Goal: Information Seeking & Learning: Find specific fact

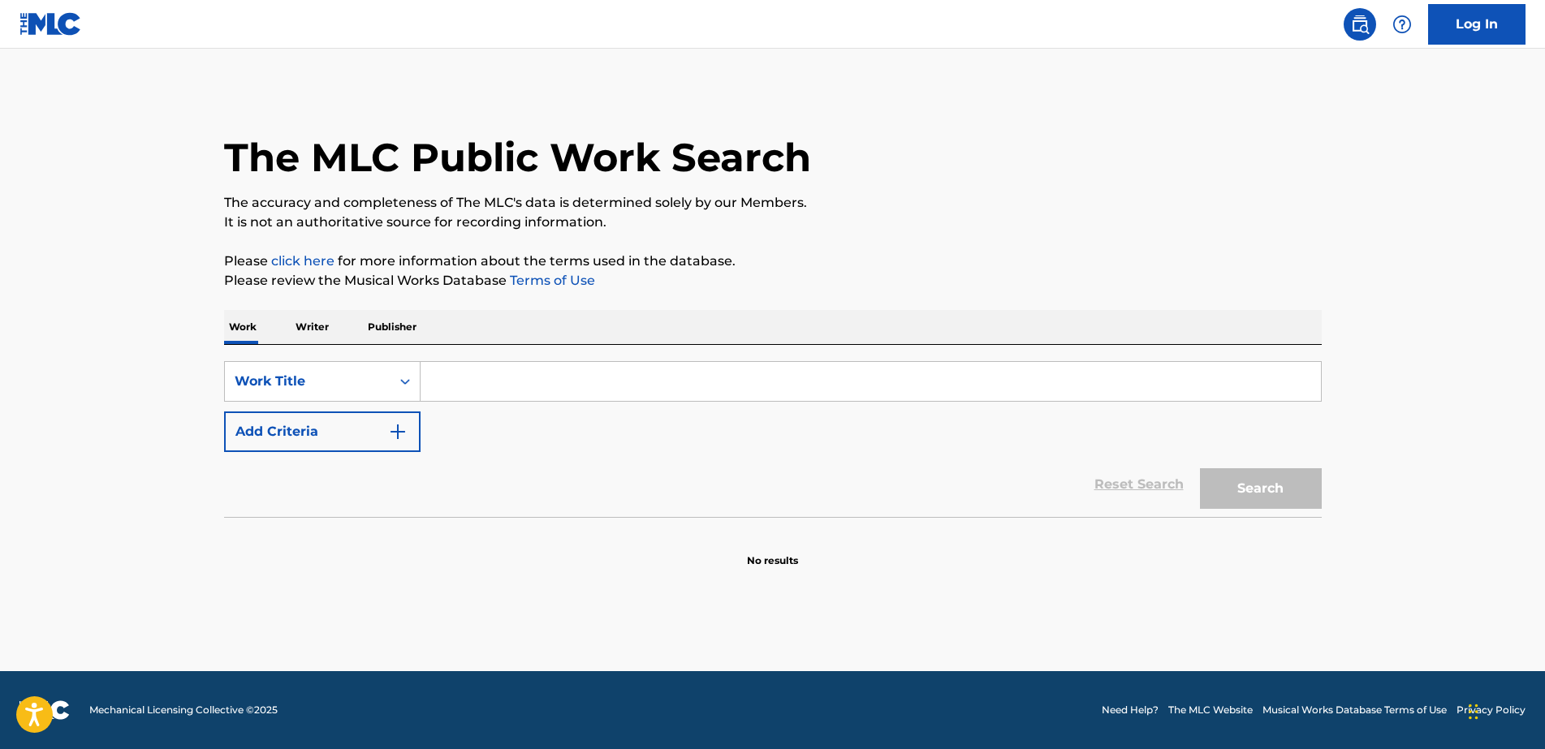
click at [313, 324] on p "Writer" at bounding box center [312, 327] width 43 height 34
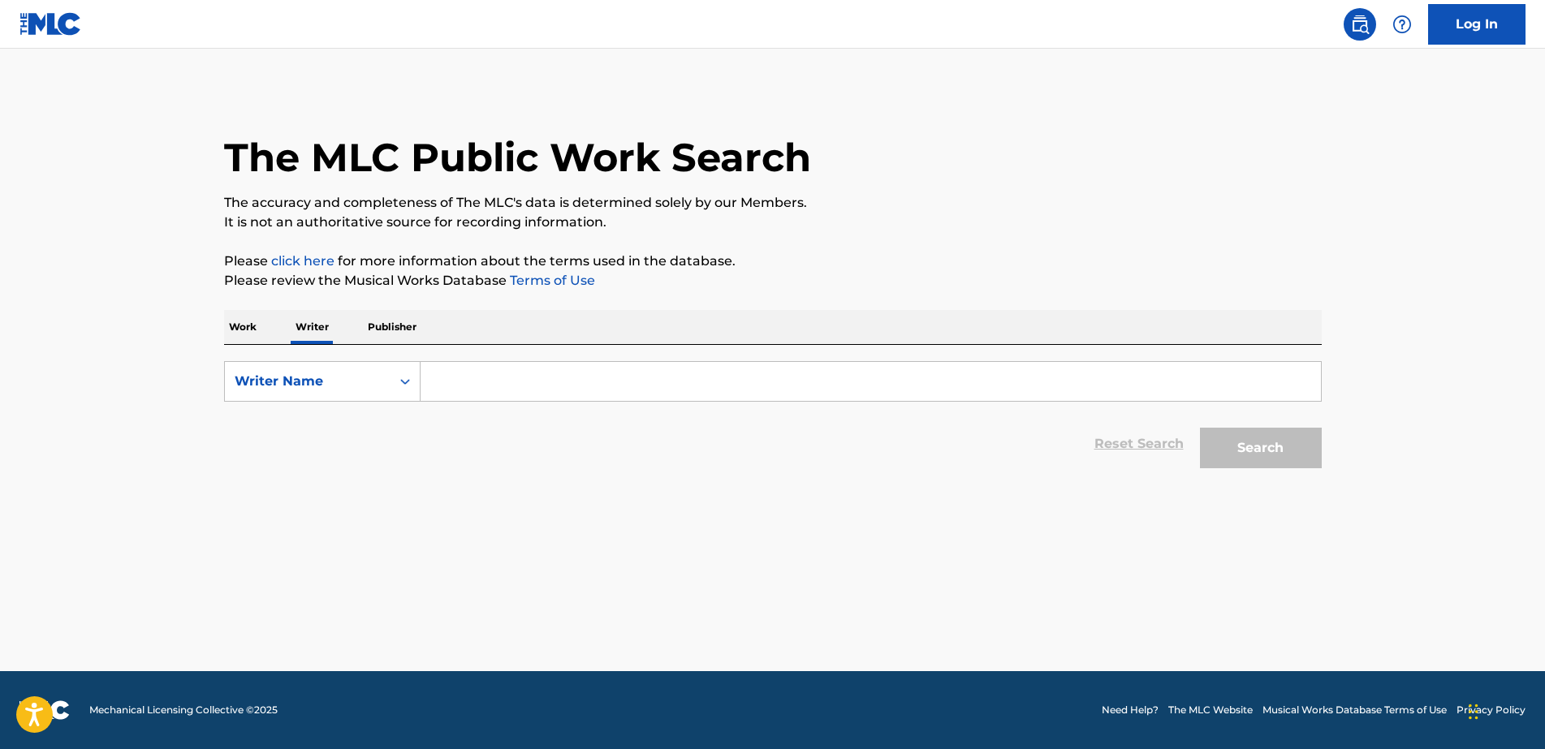
click at [467, 374] on input "Search Form" at bounding box center [870, 381] width 900 height 39
paste input "[PERSON_NAME]"
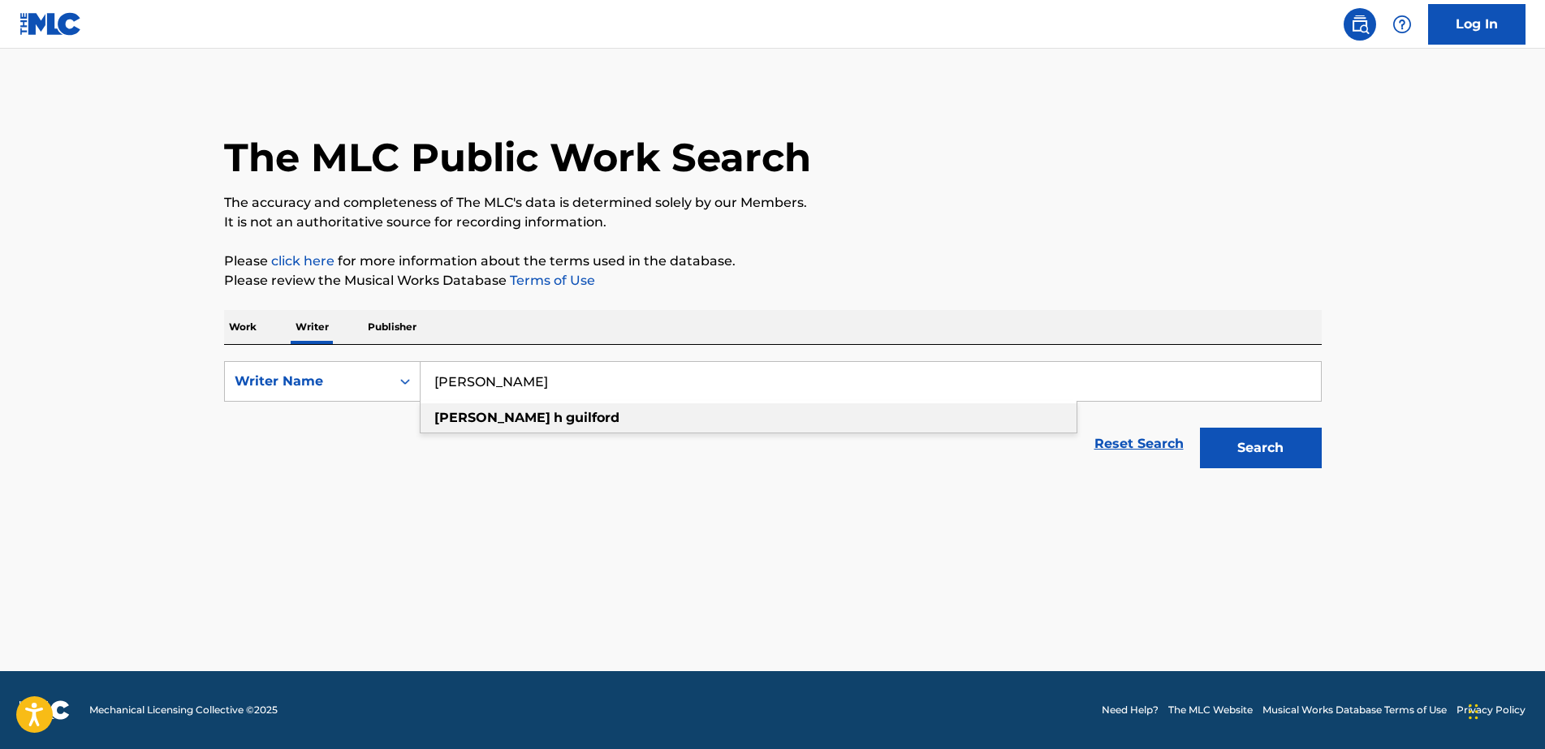
click at [861, 427] on div "[PERSON_NAME]" at bounding box center [748, 417] width 656 height 29
type input "[PERSON_NAME]"
click at [1252, 442] on button "Search" at bounding box center [1261, 448] width 122 height 41
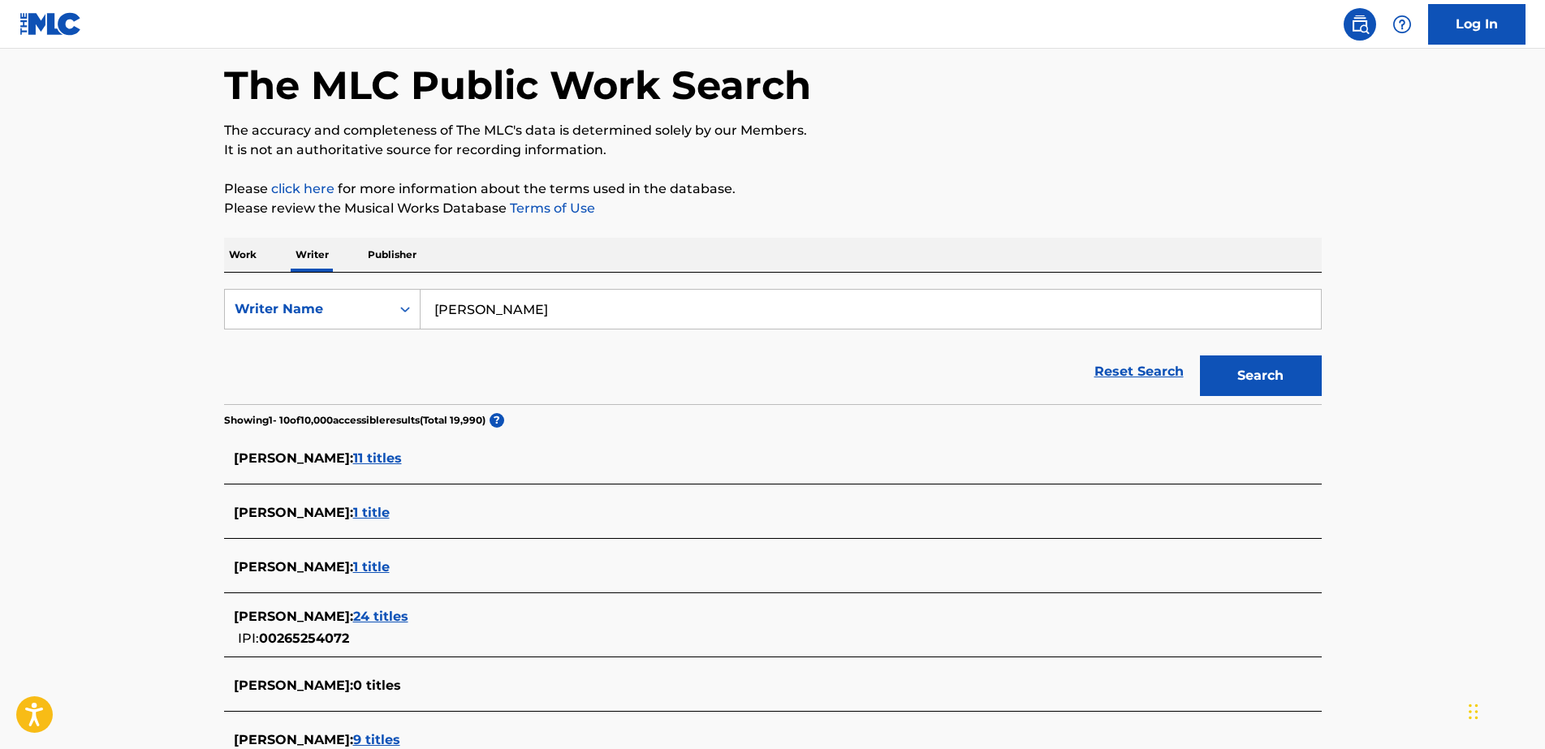
scroll to position [101, 0]
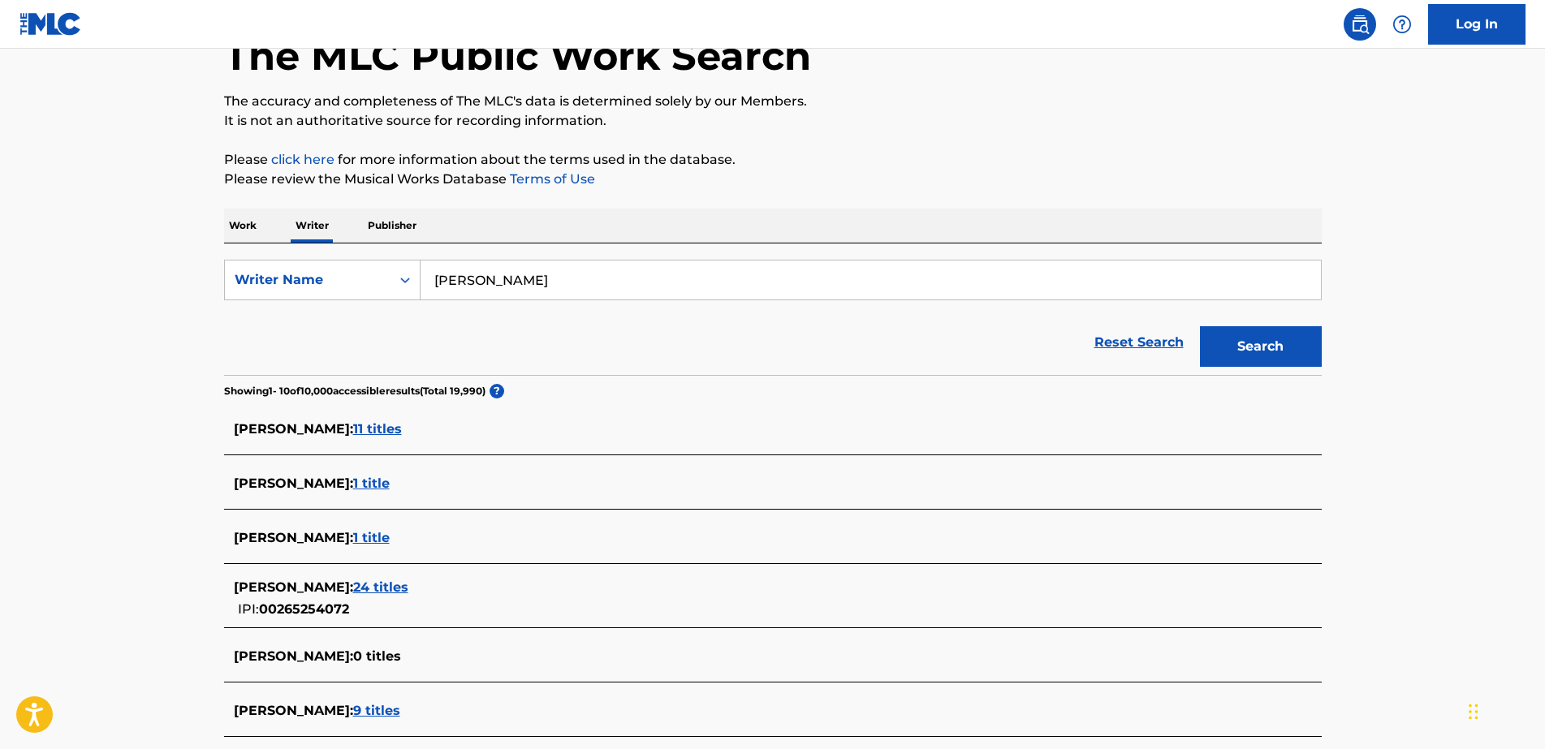
click at [397, 424] on span "11 titles" at bounding box center [377, 428] width 49 height 15
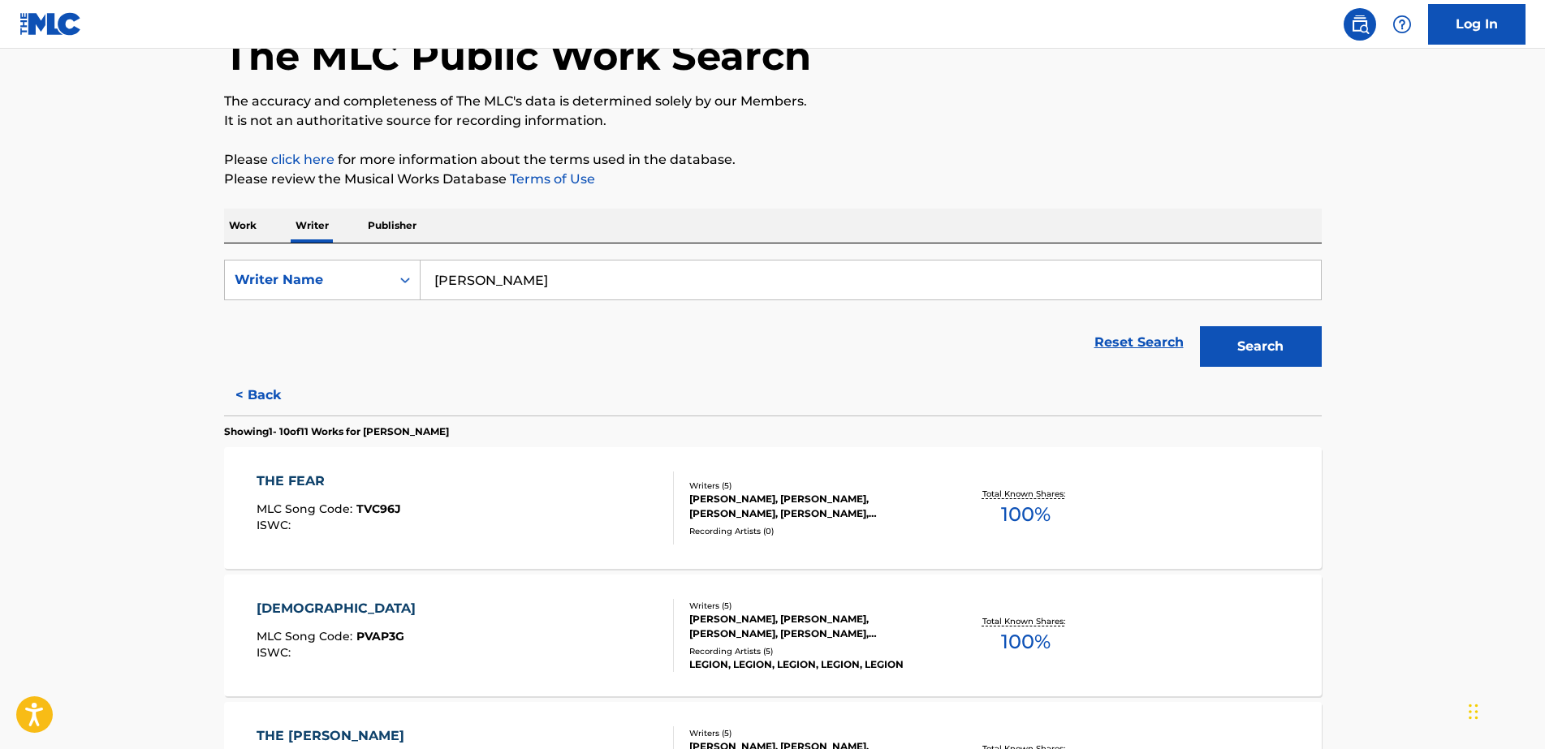
drag, startPoint x: 55, startPoint y: 1, endPoint x: 437, endPoint y: 351, distance: 517.7
click at [441, 351] on div "Reset Search Search" at bounding box center [772, 342] width 1097 height 65
click at [264, 389] on button "< Back" at bounding box center [272, 395] width 97 height 41
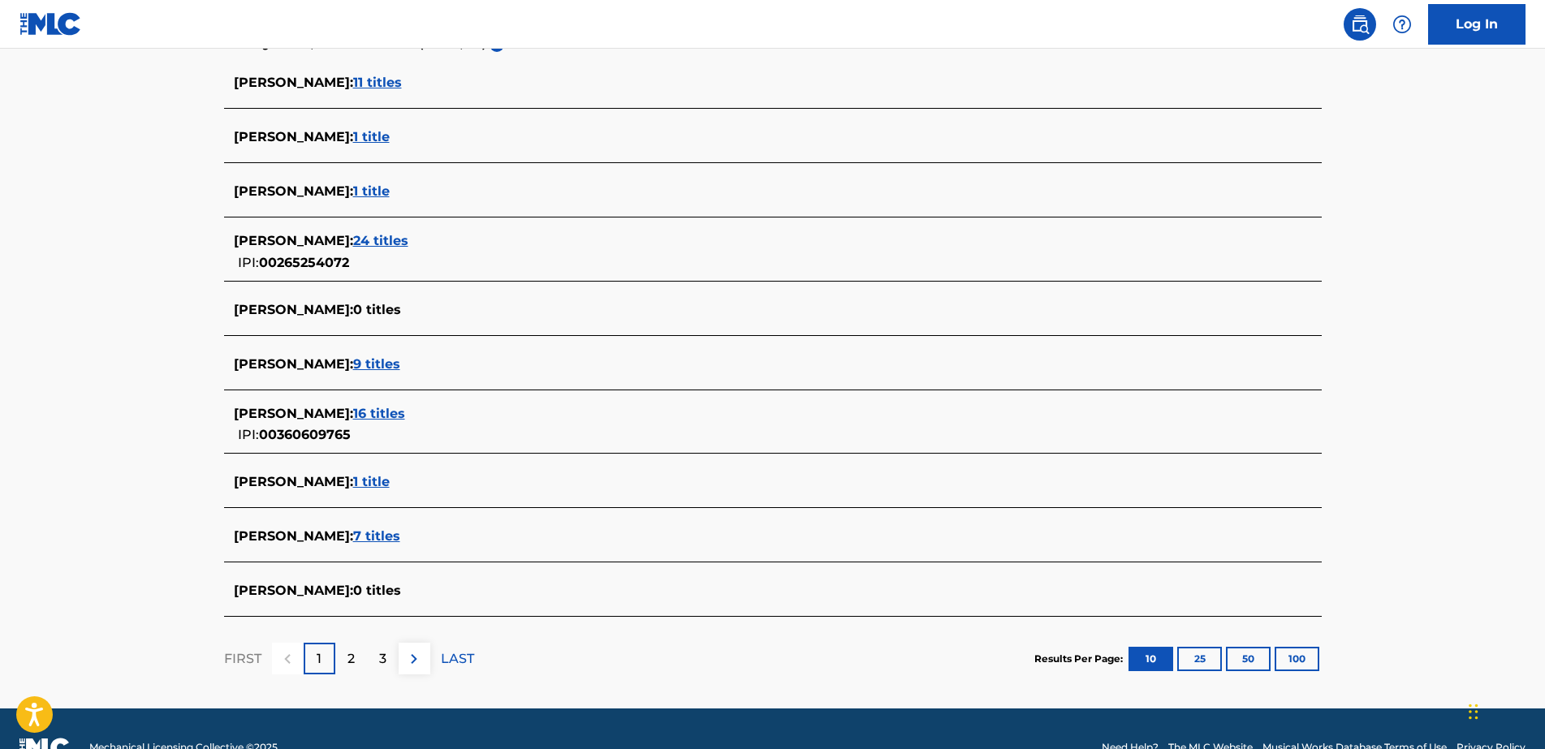
scroll to position [485, 0]
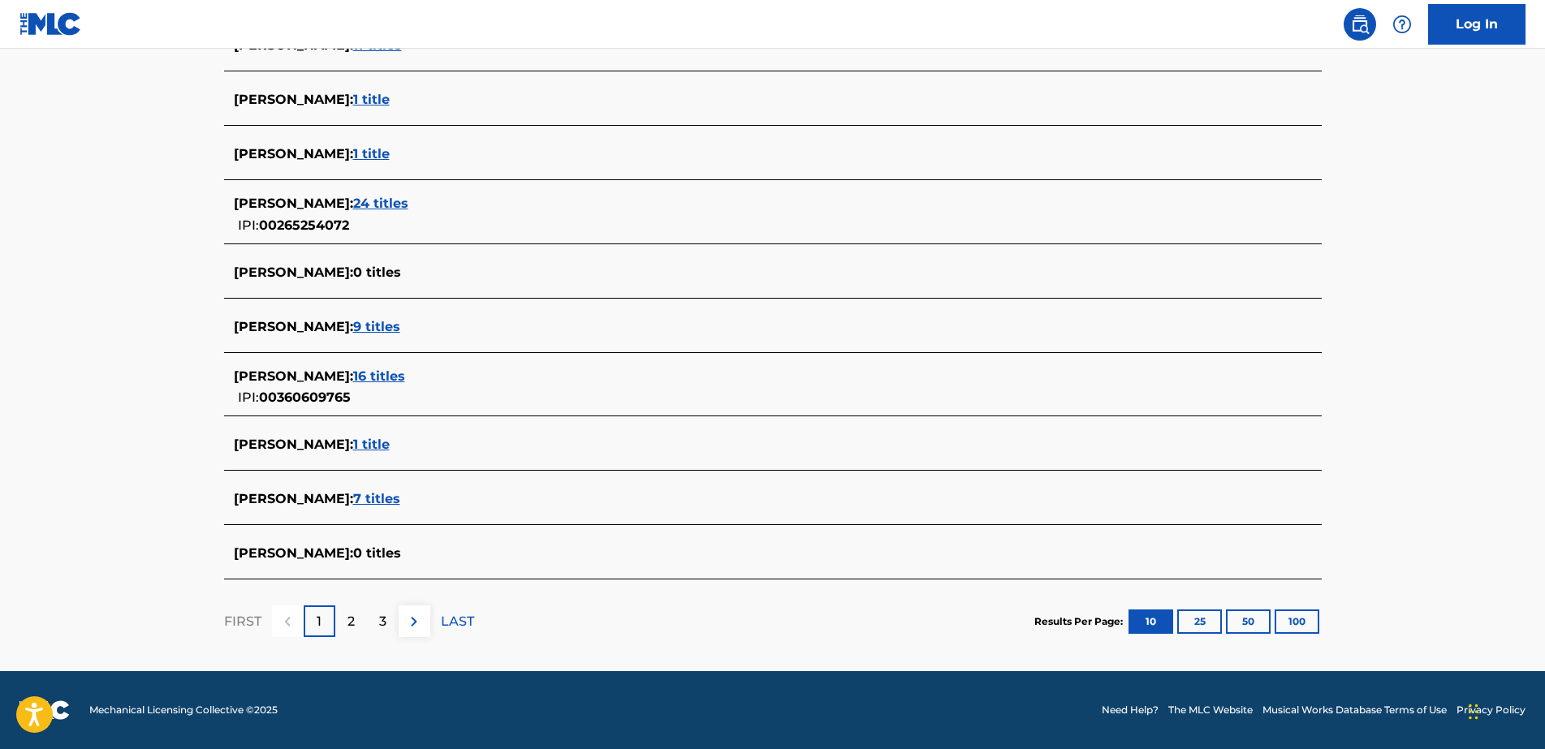
click at [390, 325] on span "9 titles" at bounding box center [376, 326] width 47 height 15
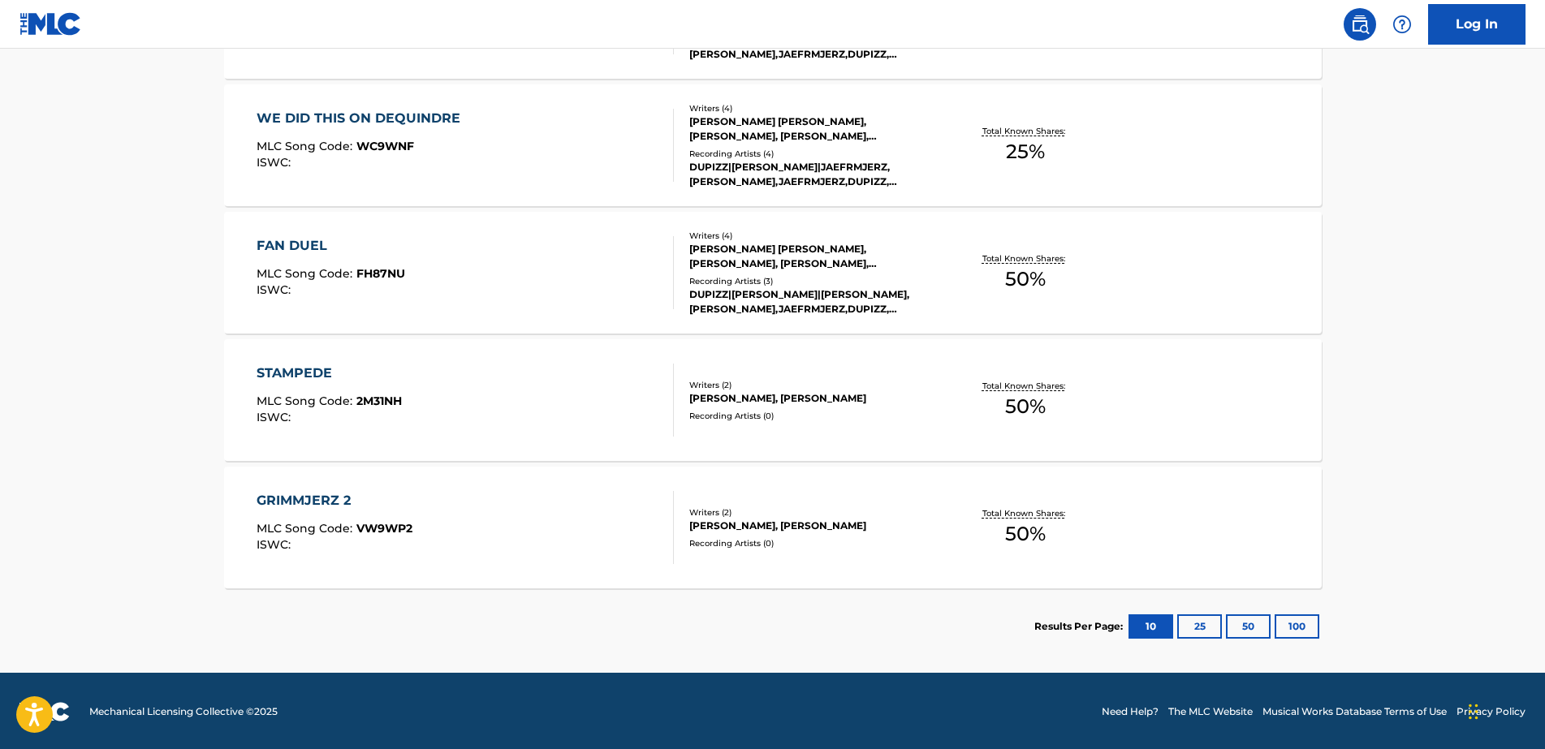
scroll to position [1103, 0]
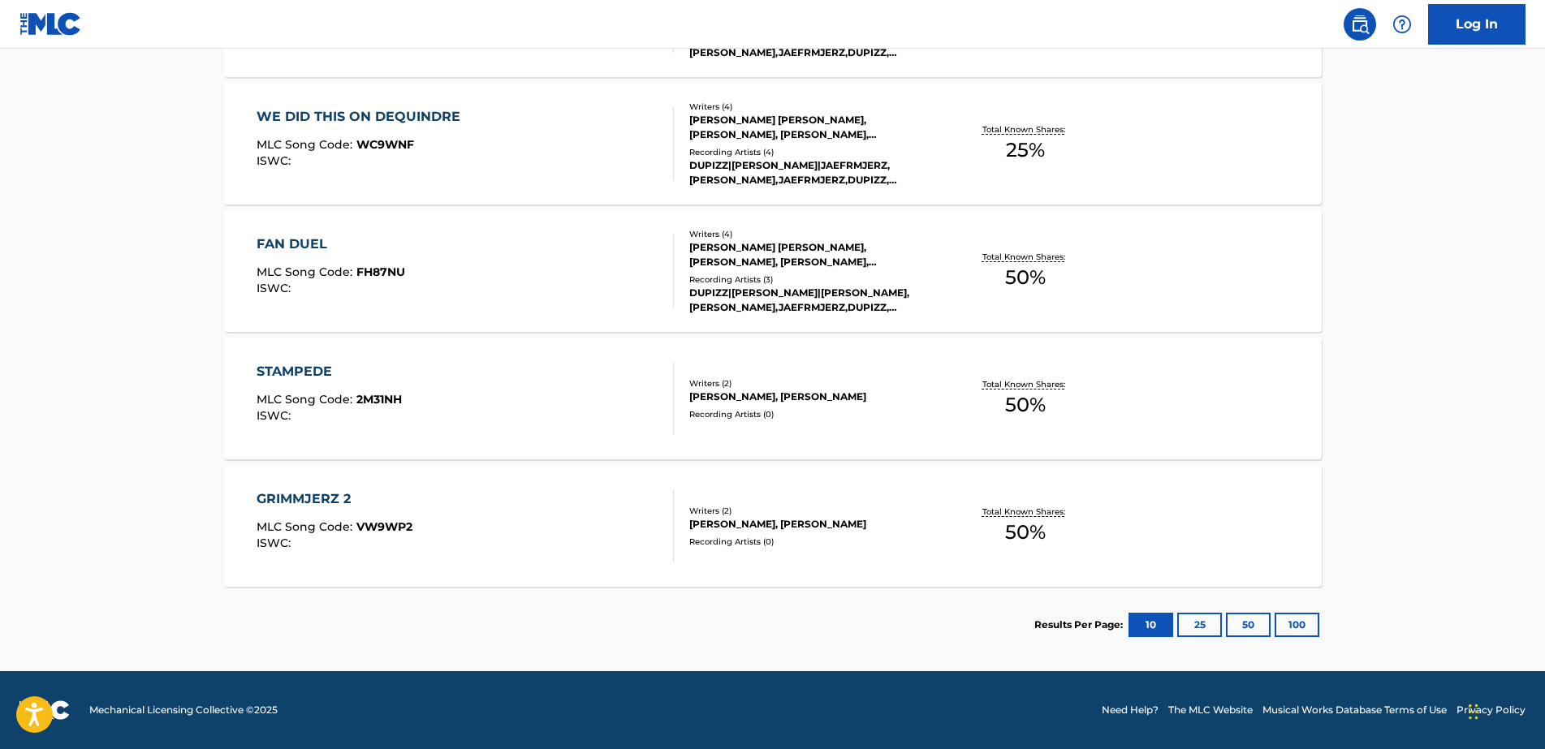
click at [1305, 631] on button "100" at bounding box center [1296, 625] width 45 height 24
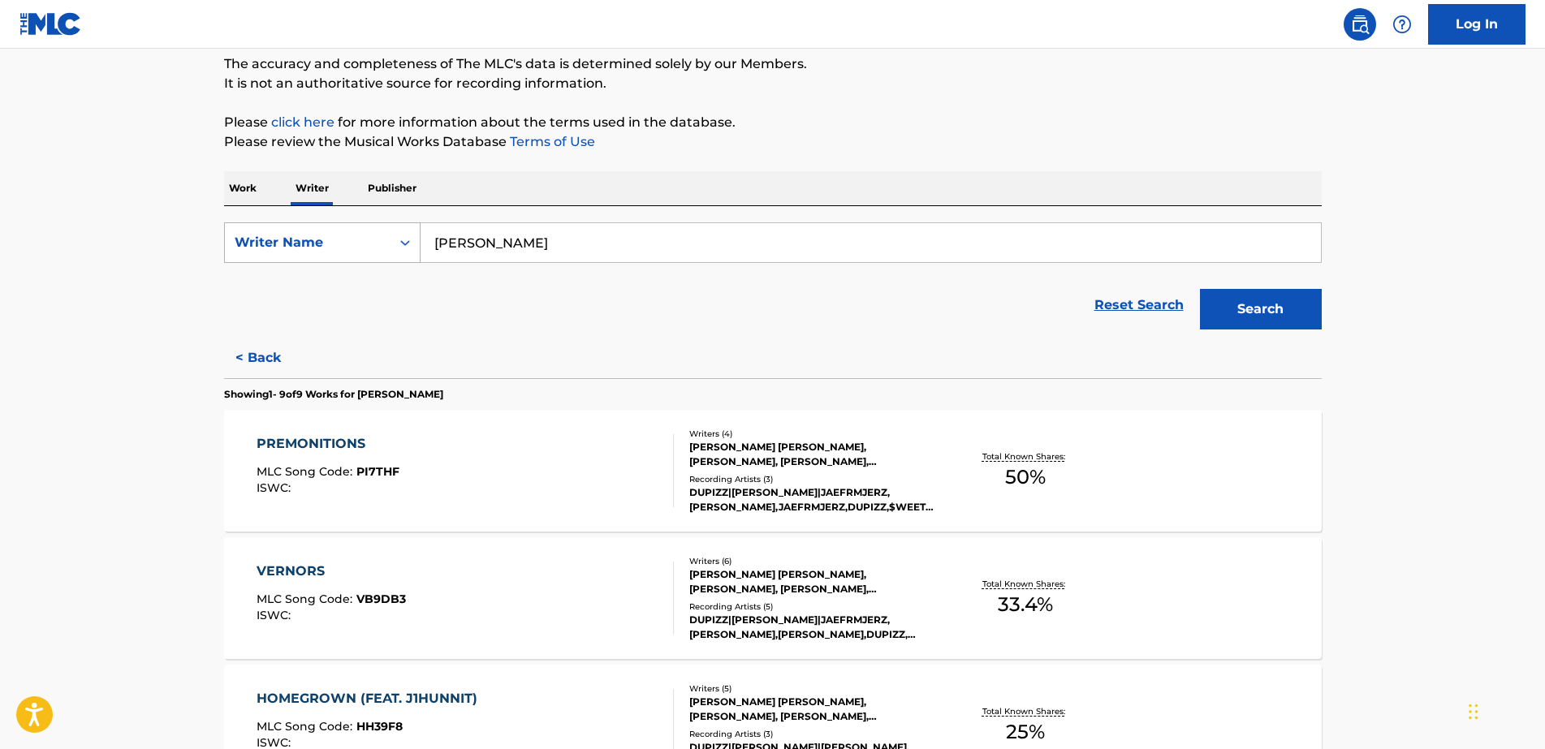
scroll to position [0, 0]
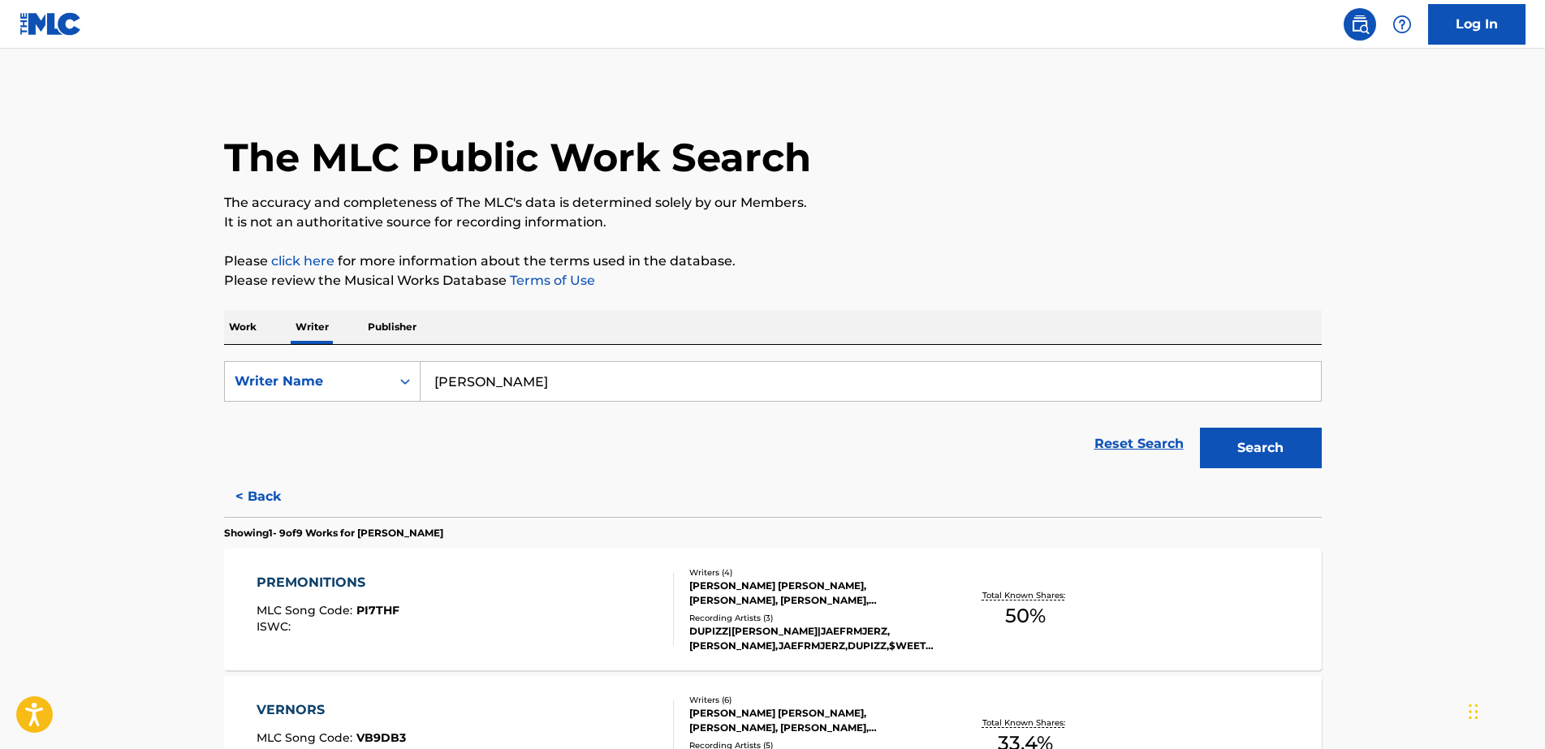
click at [264, 489] on button "< Back" at bounding box center [272, 496] width 97 height 41
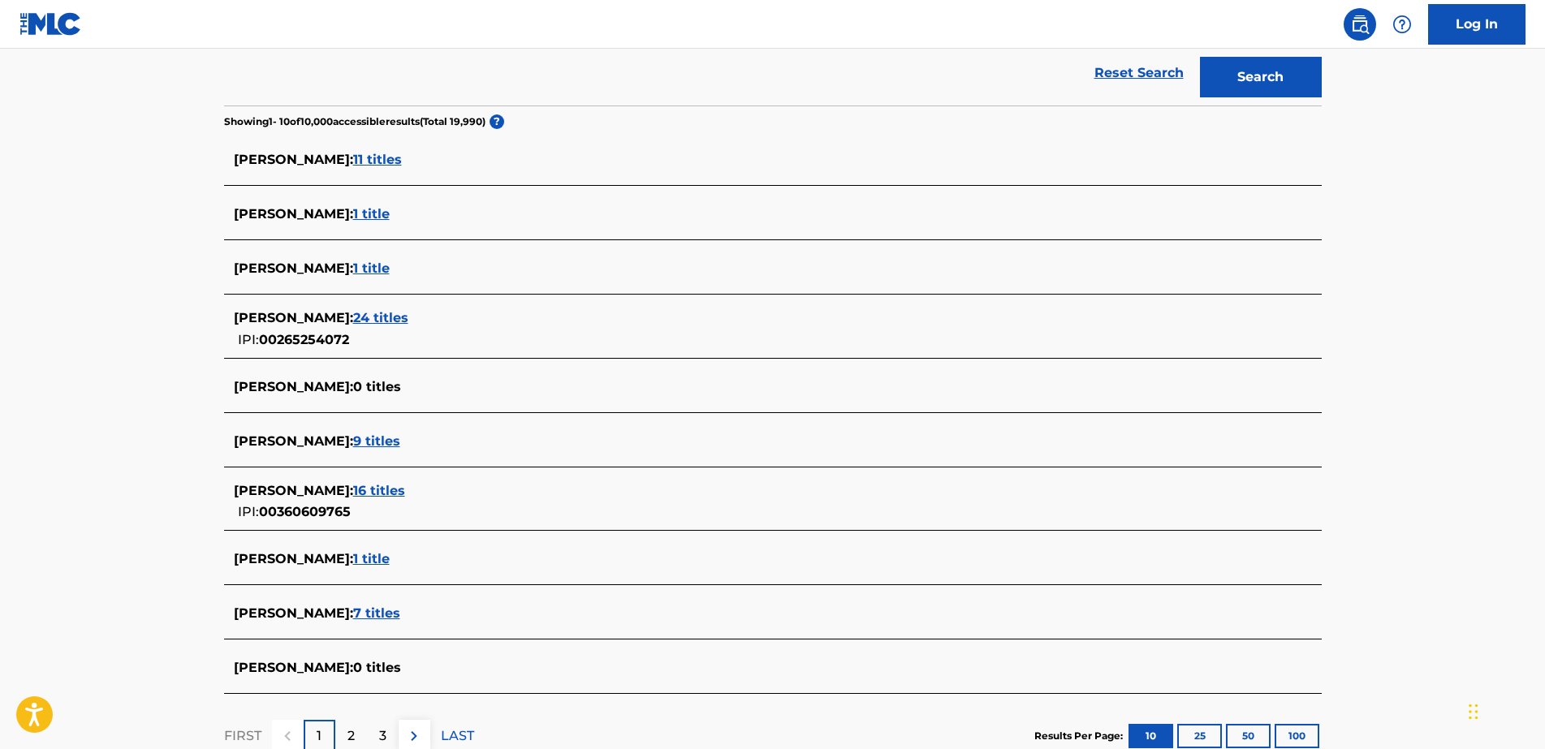
scroll to position [406, 0]
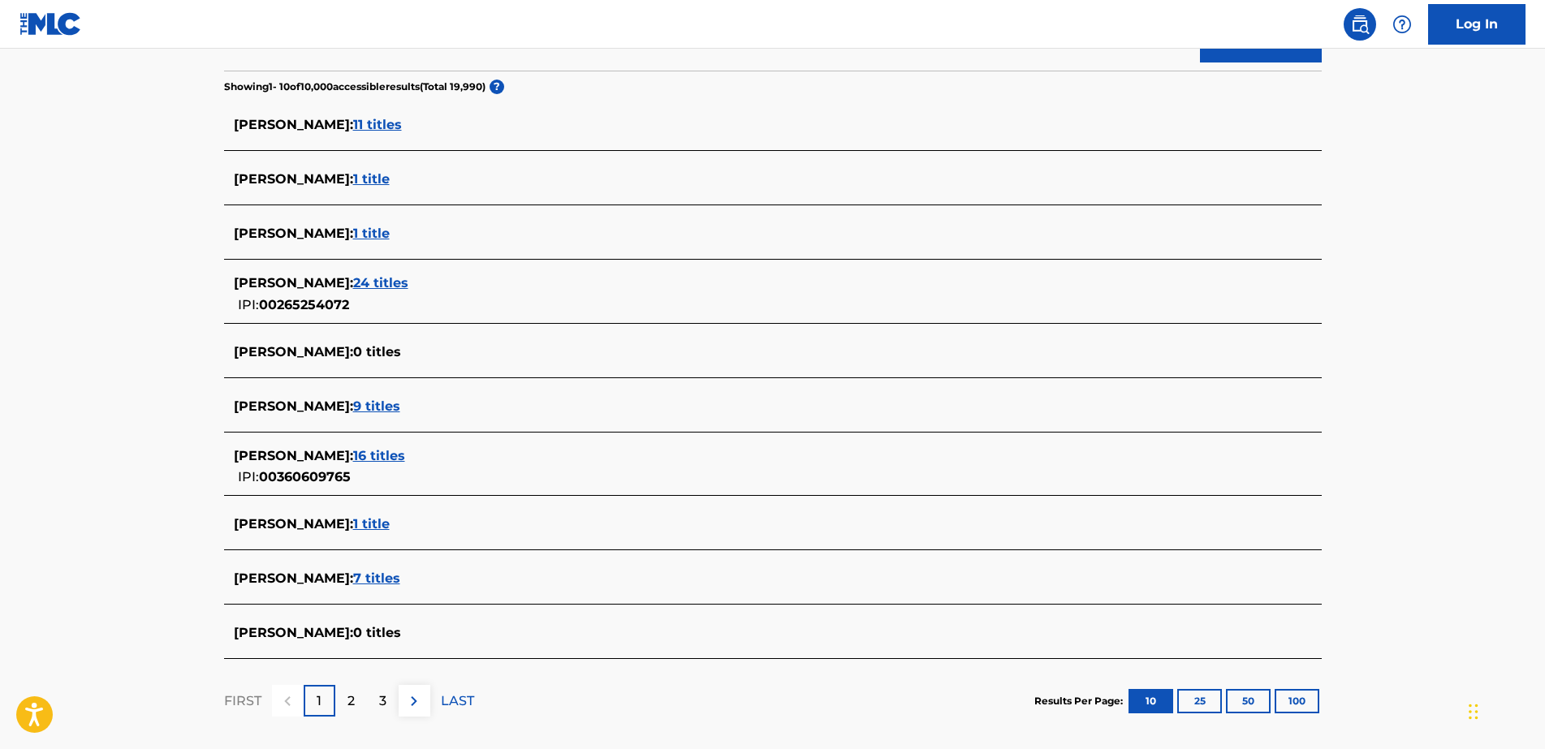
click at [391, 457] on span "16 titles" at bounding box center [379, 455] width 52 height 15
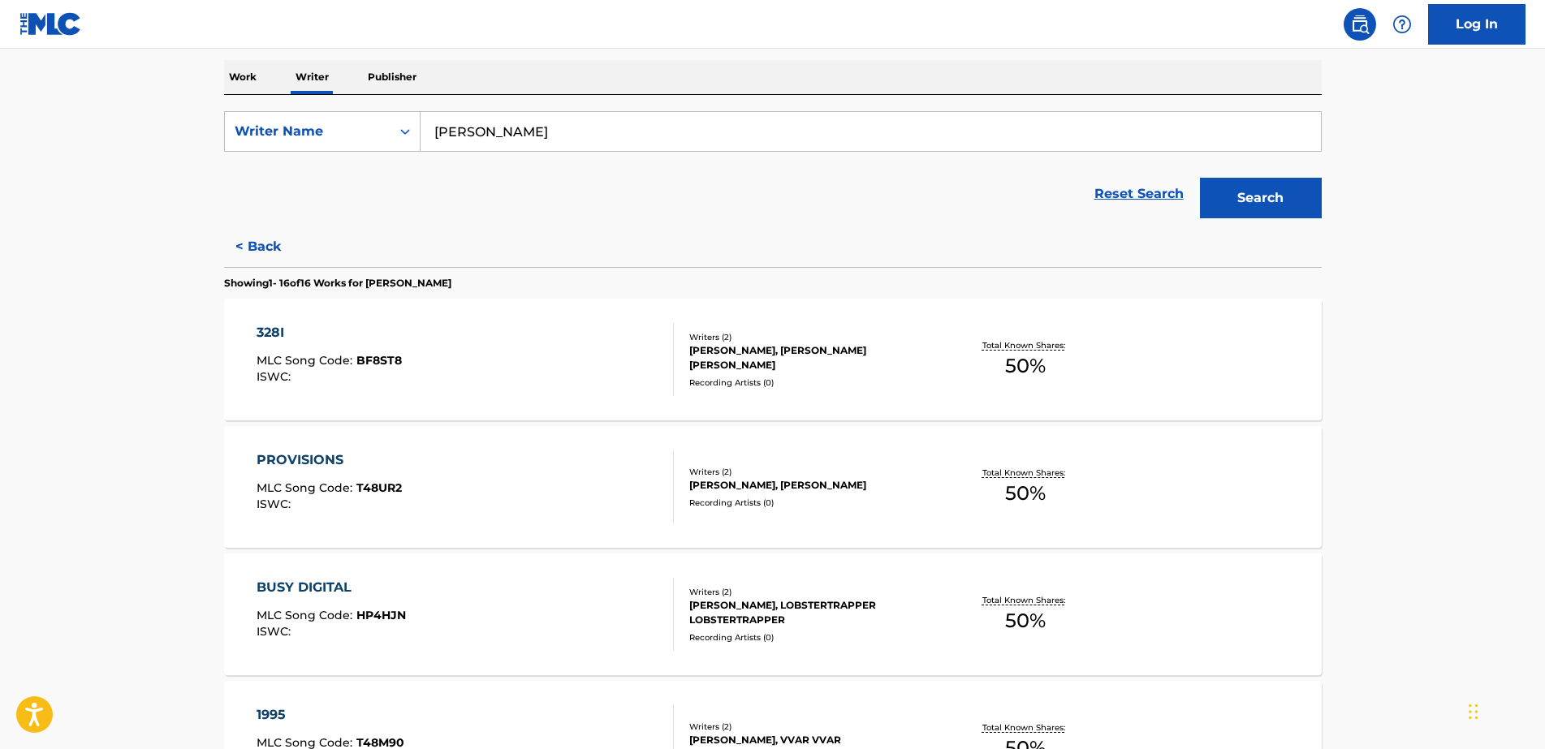
scroll to position [203, 0]
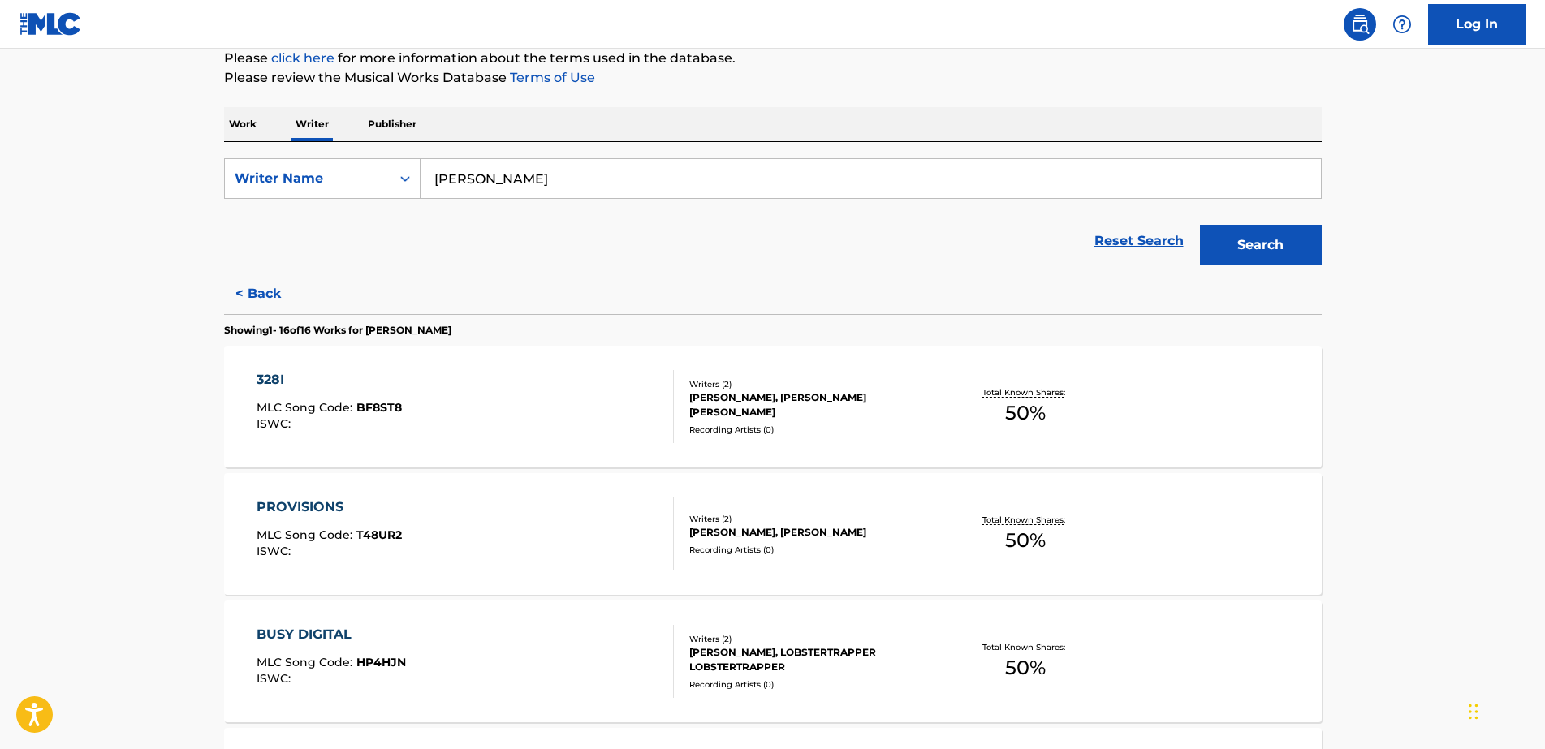
drag, startPoint x: 235, startPoint y: 120, endPoint x: 248, endPoint y: 124, distance: 12.8
click at [235, 120] on p "Work" at bounding box center [242, 124] width 37 height 34
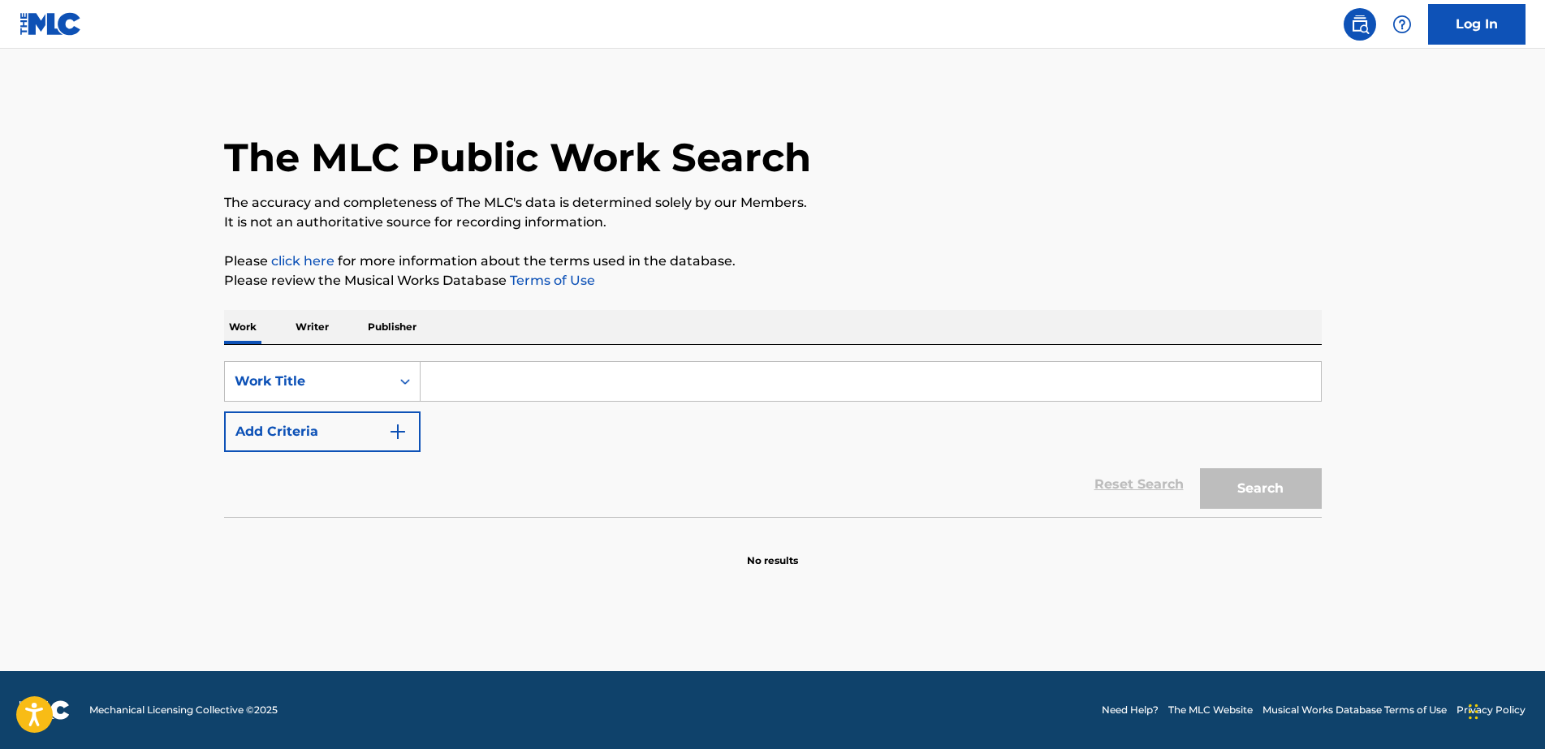
click at [463, 392] on input "Search Form" at bounding box center [870, 381] width 900 height 39
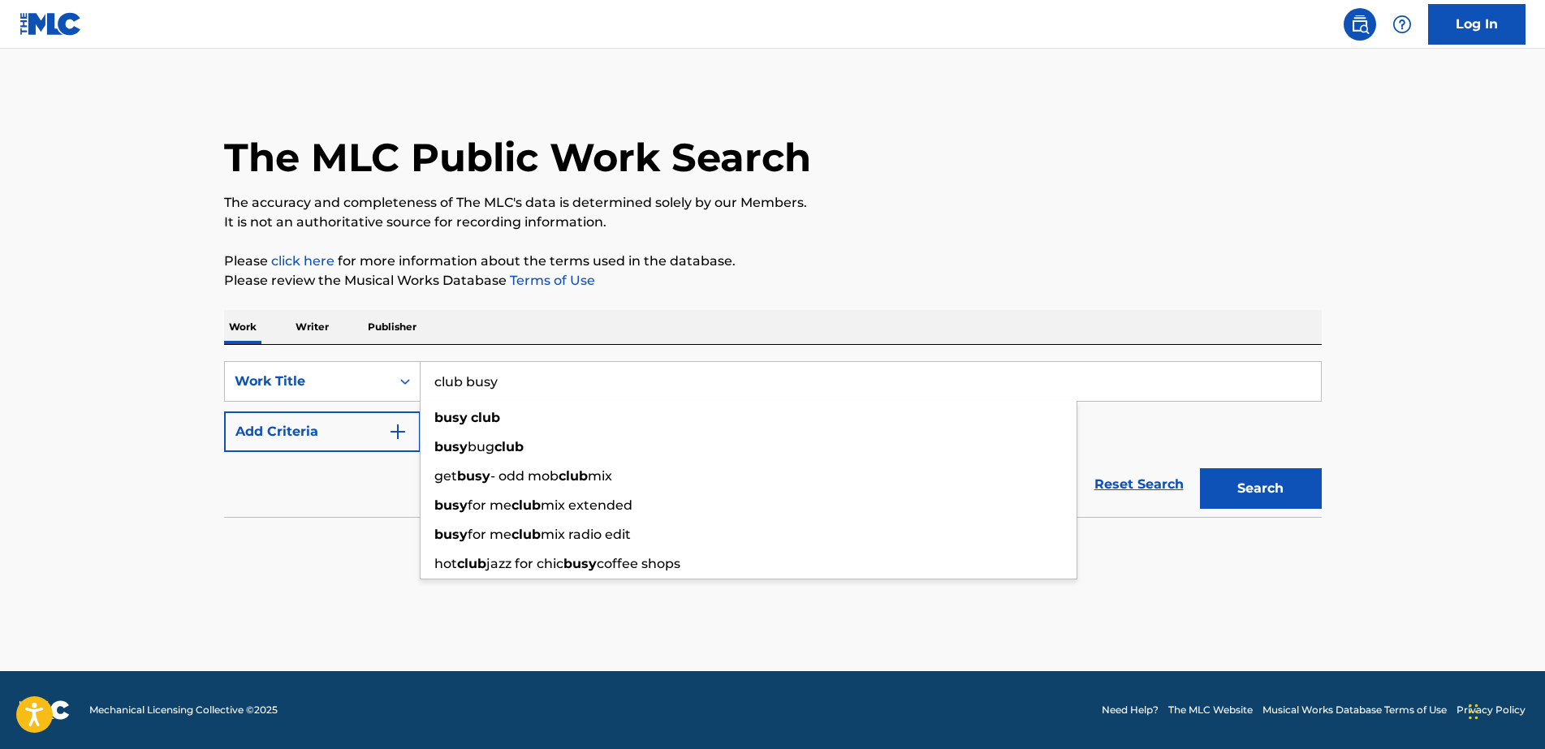
type input "club busy"
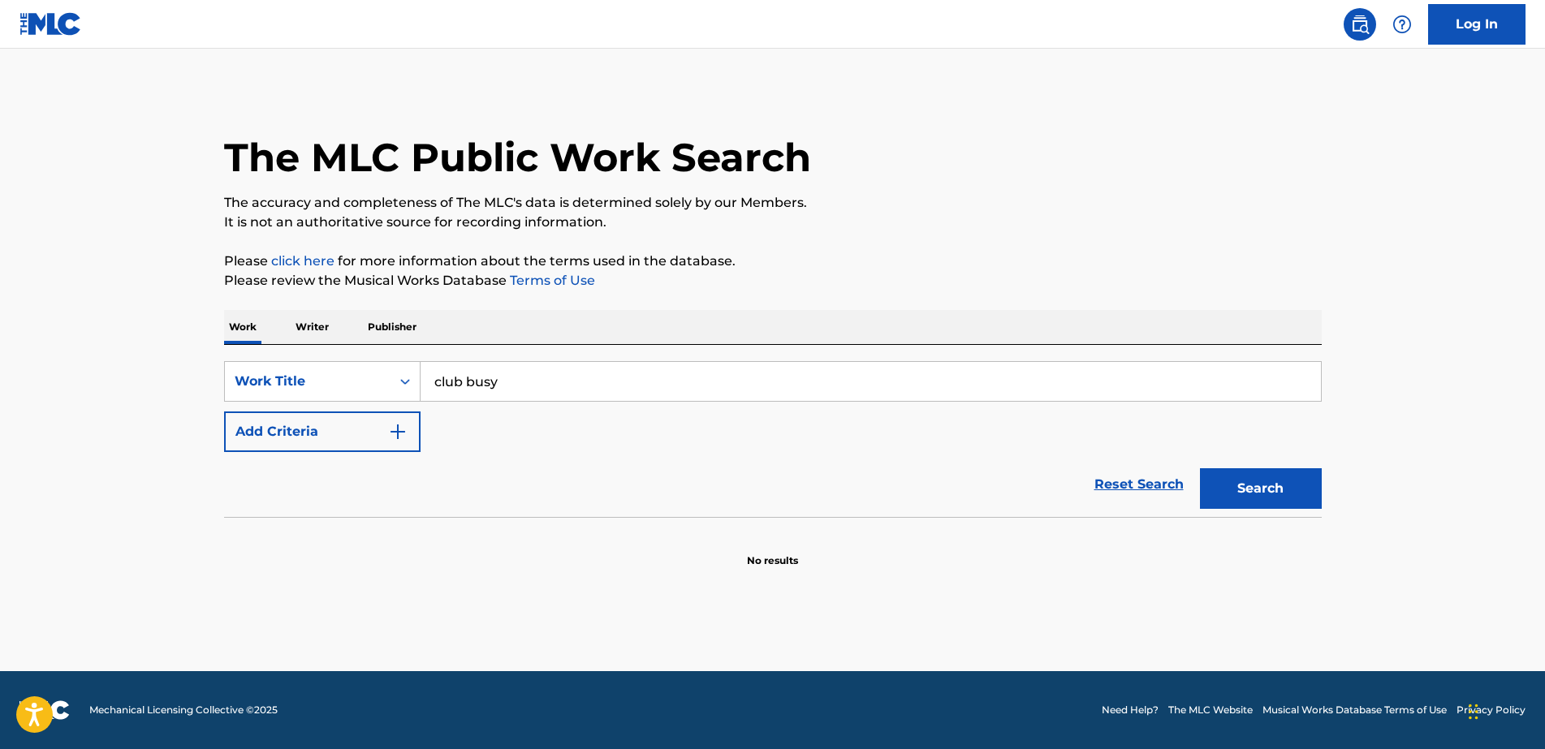
click at [292, 426] on button "Add Criteria" at bounding box center [322, 432] width 196 height 41
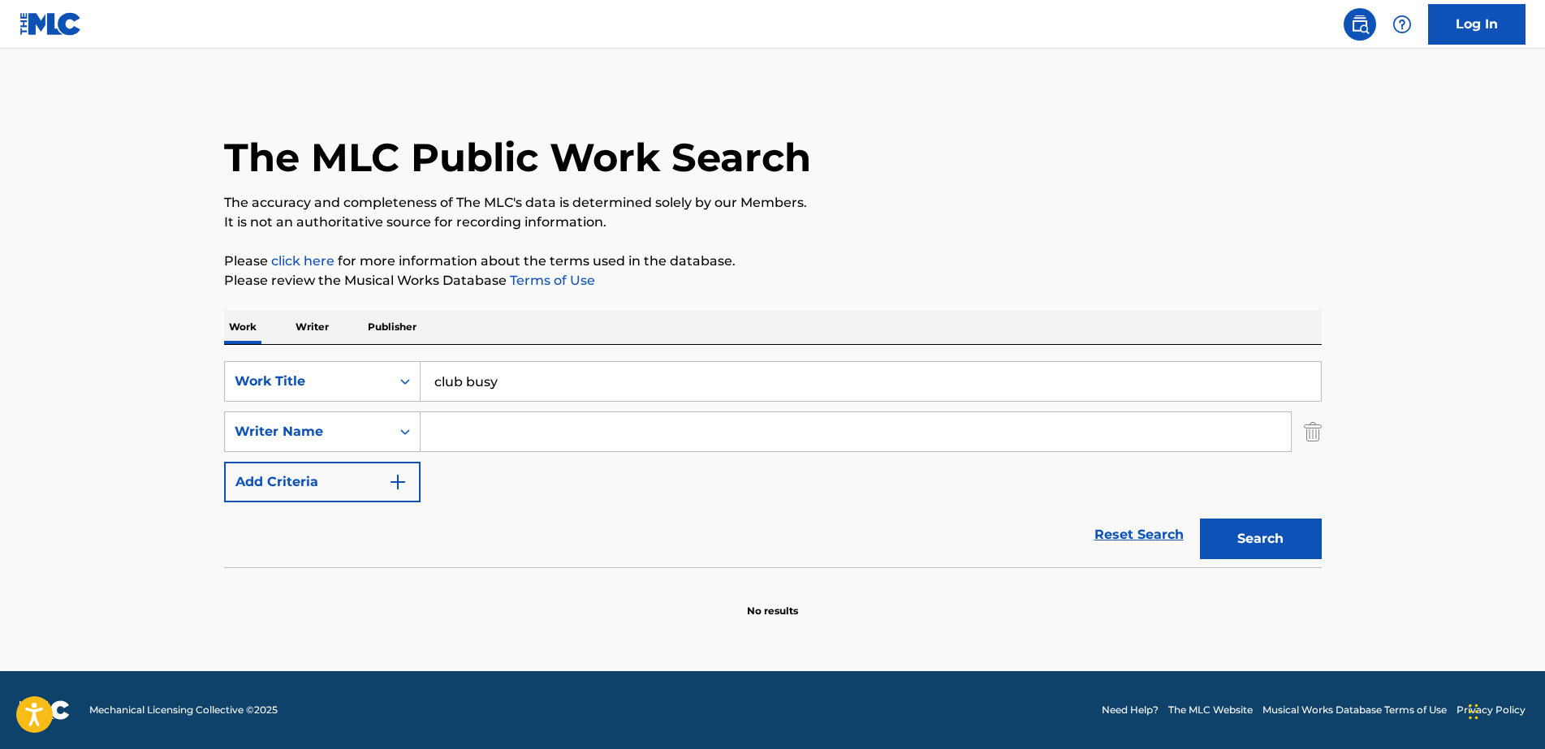
click at [527, 423] on input "Search Form" at bounding box center [855, 431] width 870 height 39
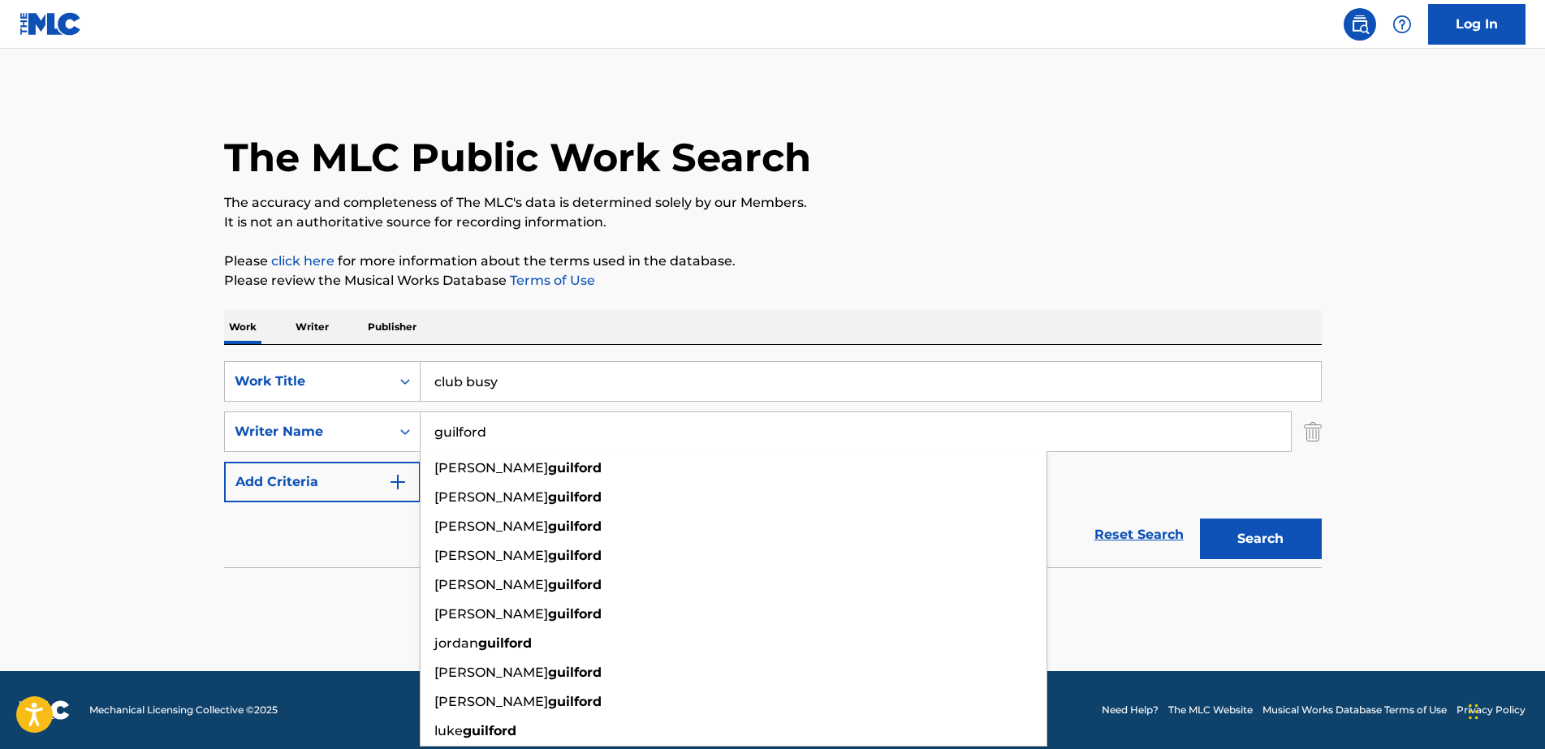
click at [839, 261] on p "Please click here for more information about the terms used in the database." at bounding box center [772, 261] width 1097 height 19
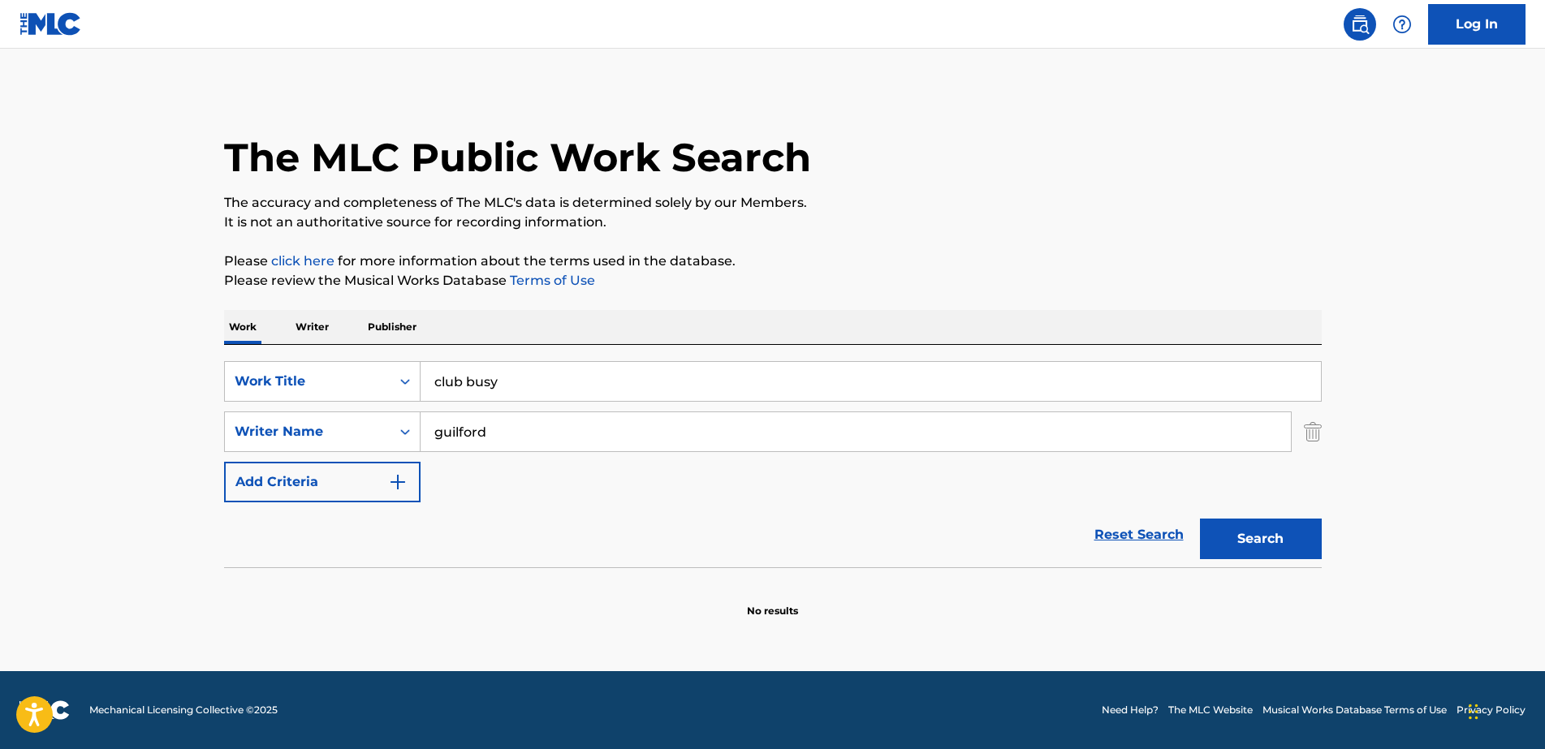
click at [1240, 539] on button "Search" at bounding box center [1261, 539] width 122 height 41
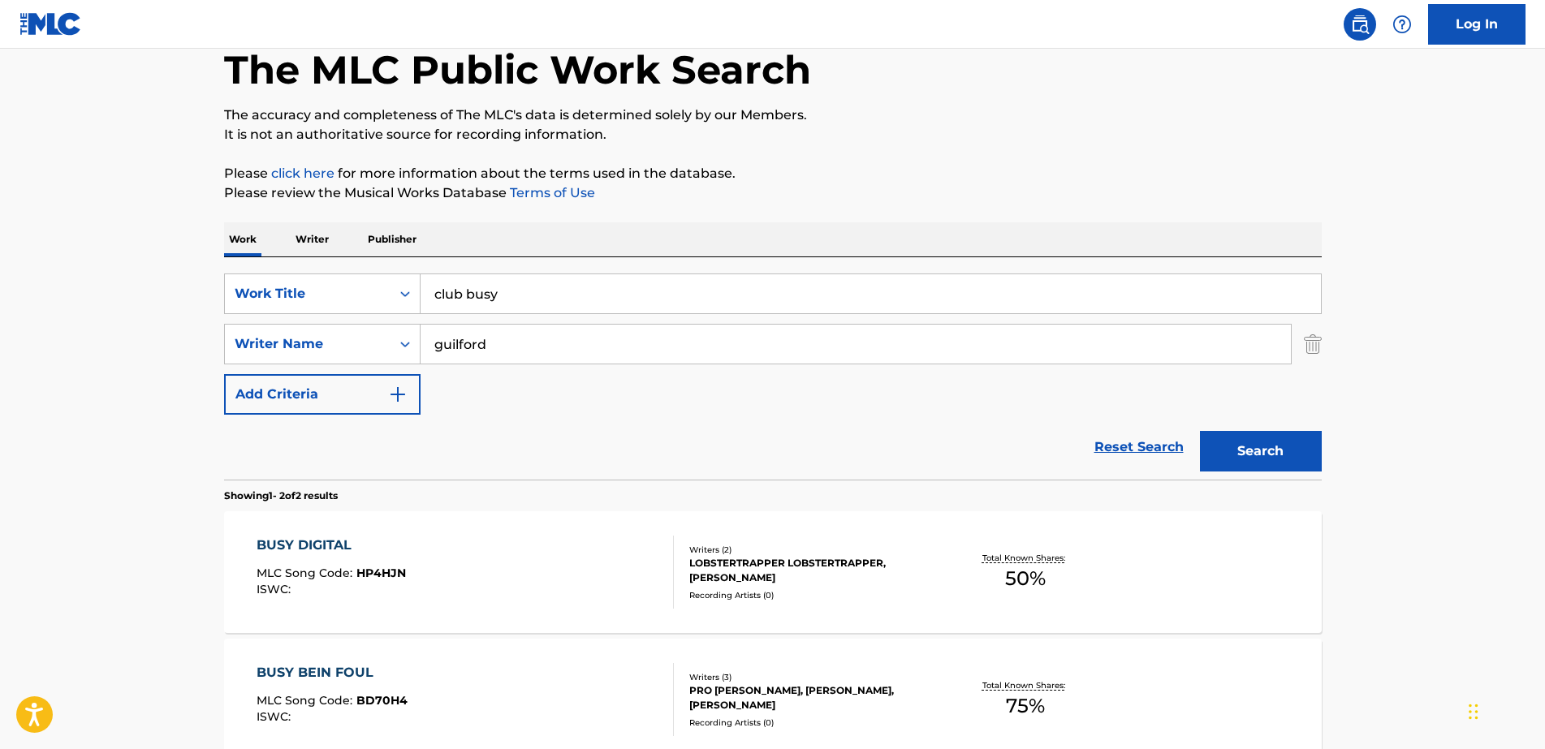
scroll to position [203, 0]
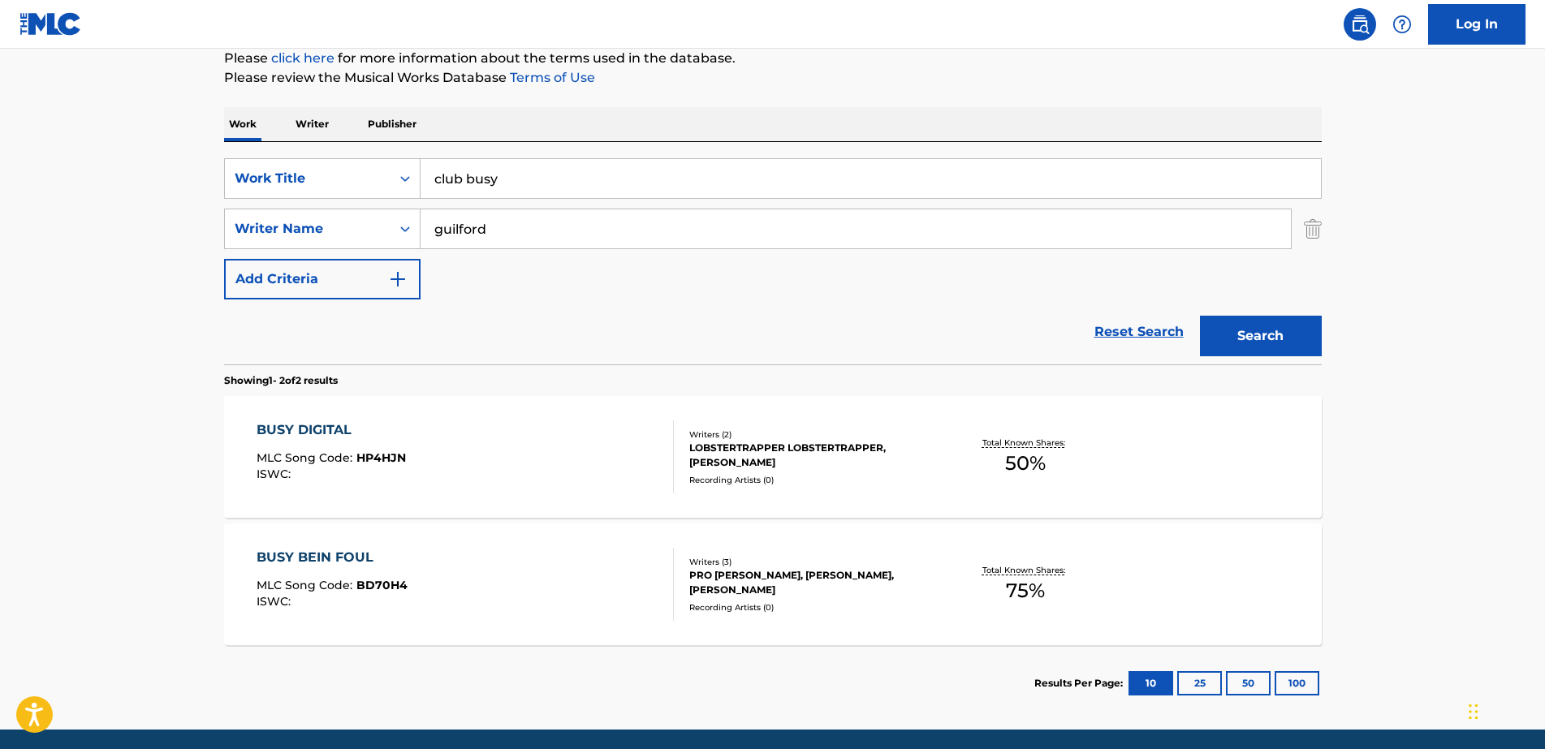
click at [117, 188] on main "The MLC Public Work Search The accuracy and completeness of The MLC's data is d…" at bounding box center [772, 288] width 1545 height 884
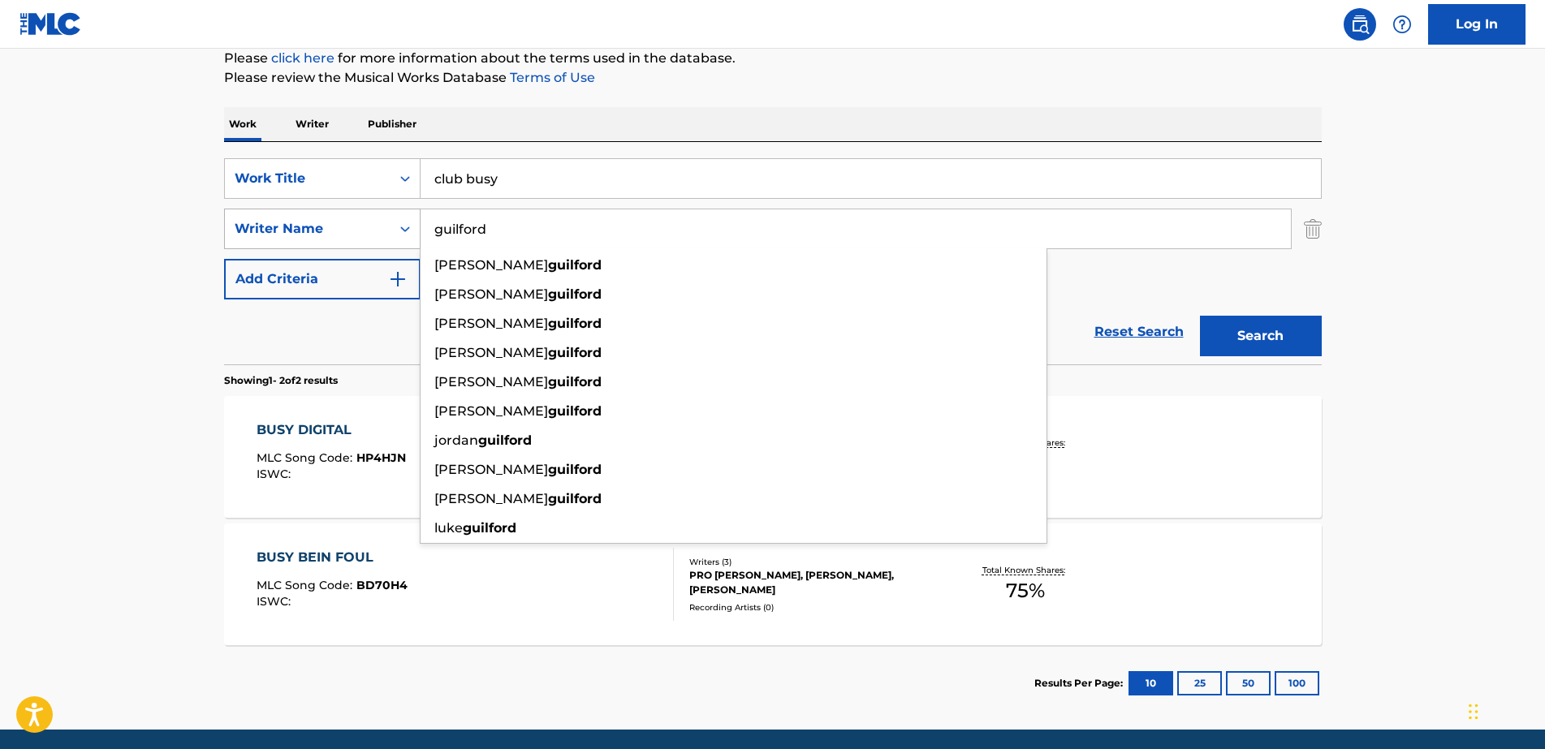
drag, startPoint x: 504, startPoint y: 231, endPoint x: 404, endPoint y: 226, distance: 100.0
click at [404, 226] on div "SearchWithCriteriaa98c9327-4612-4e35-a7dc-09f4b5701245 Writer Name [PERSON_NAME…" at bounding box center [772, 229] width 1097 height 41
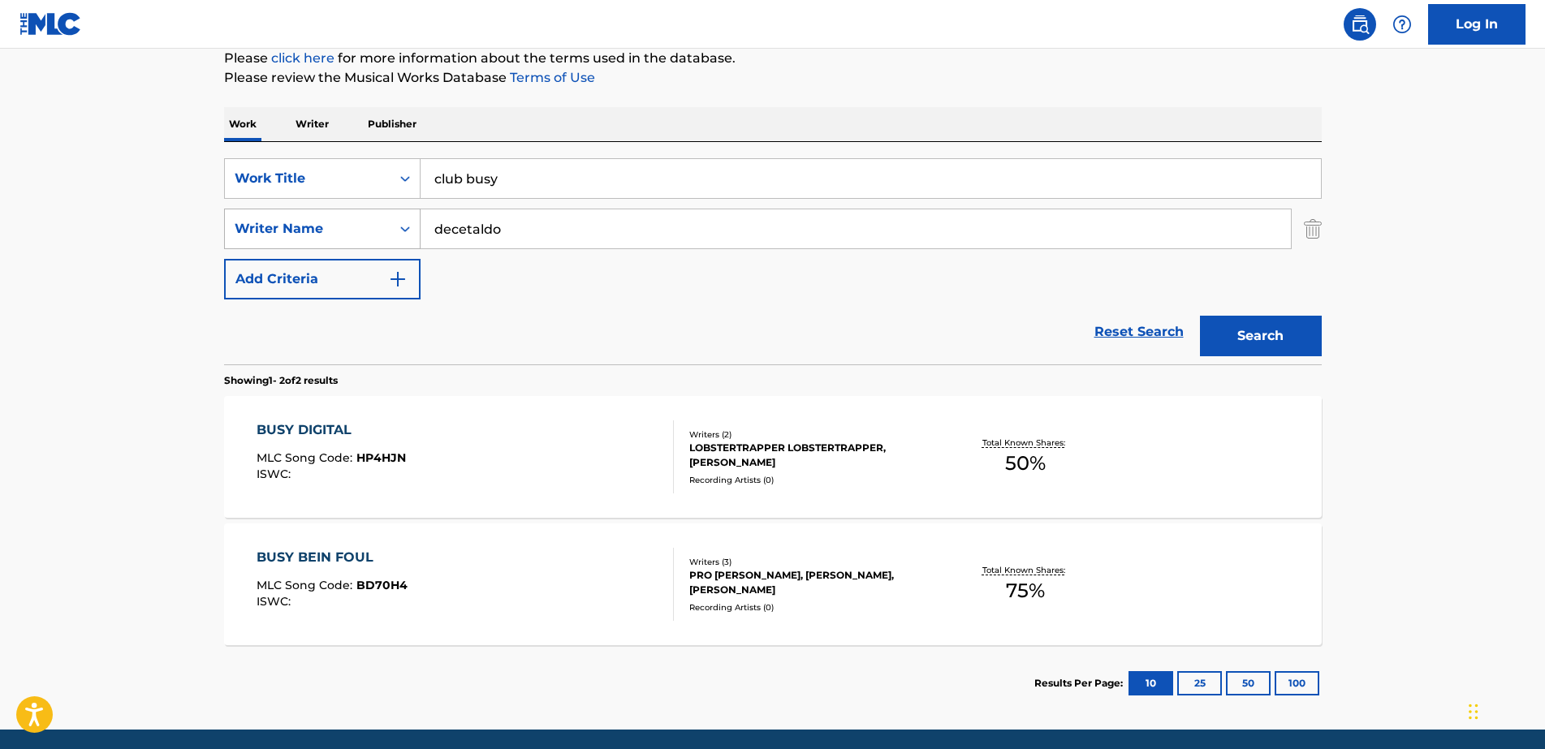
type input "decetaldo"
click at [1200, 316] on button "Search" at bounding box center [1261, 336] width 122 height 41
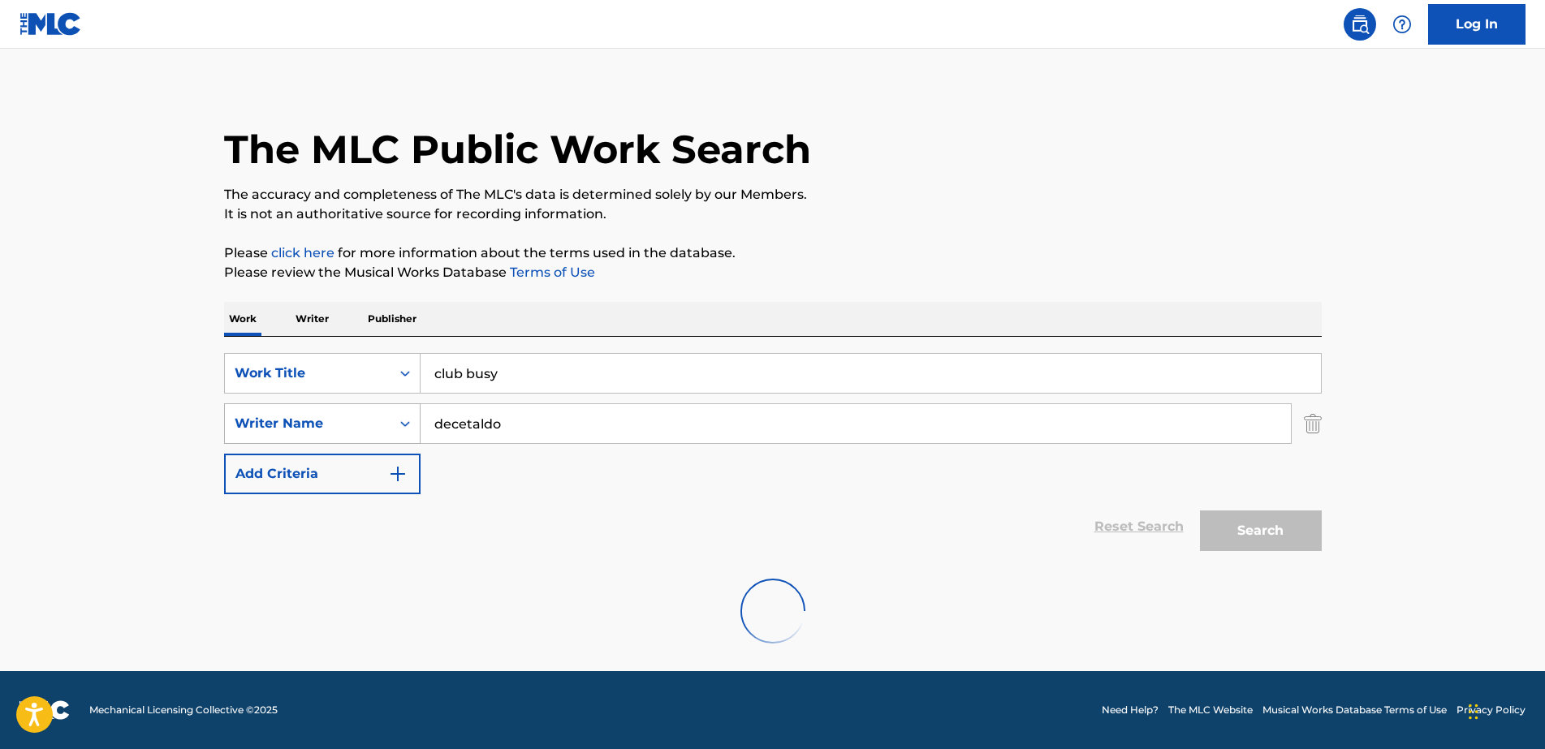
scroll to position [0, 0]
